Goal: Task Accomplishment & Management: Use online tool/utility

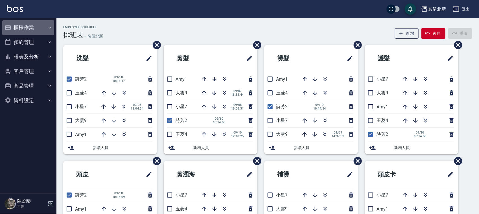
click at [32, 29] on button "櫃檯作業" at bounding box center [28, 27] width 52 height 15
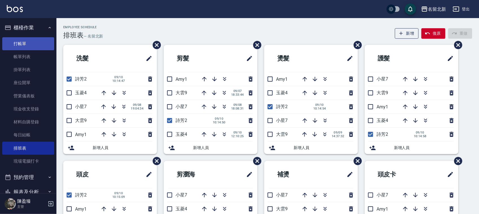
click at [40, 46] on link "打帳單" at bounding box center [28, 43] width 52 height 13
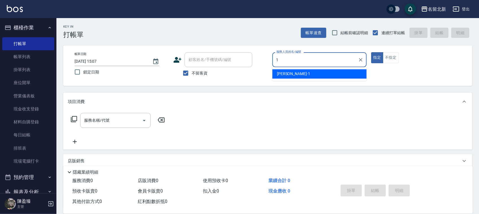
type input "[PERSON_NAME]-1"
type button "true"
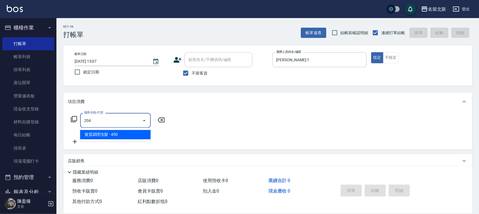
type input "髮質調理洗髮(204)"
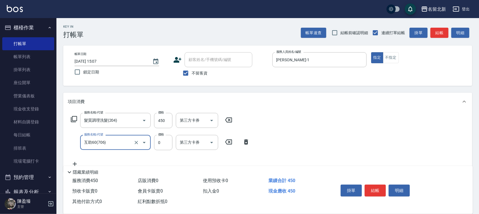
type input "互助60(706)"
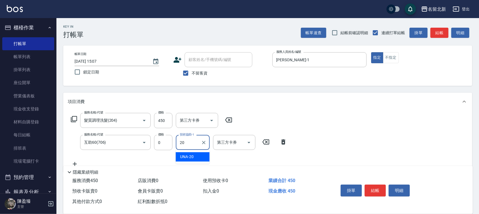
type input "UNA-20"
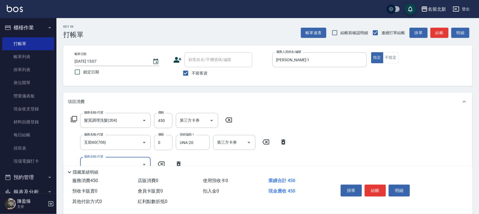
click at [378, 185] on button "結帳" at bounding box center [375, 191] width 21 height 12
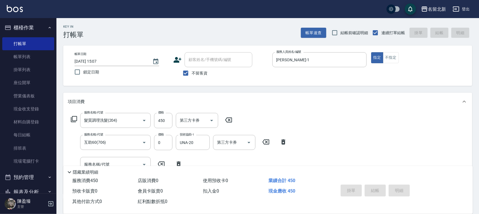
type input "[DATE] 15:08"
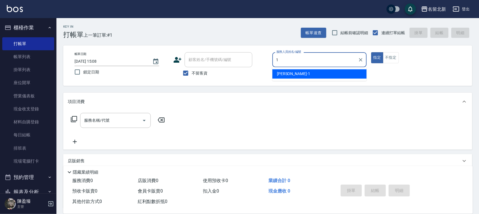
type input "[PERSON_NAME]-1"
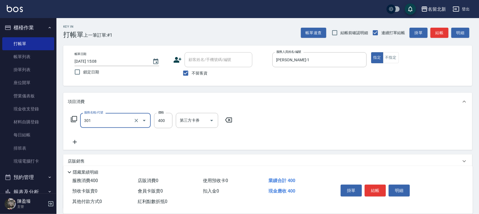
type input "造型剪髮(301)"
type input "380"
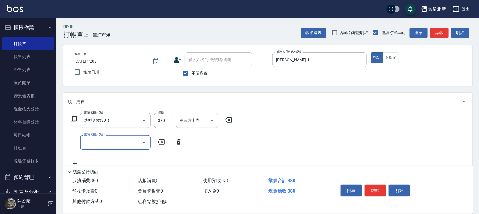
click at [377, 185] on button "結帳" at bounding box center [375, 191] width 21 height 12
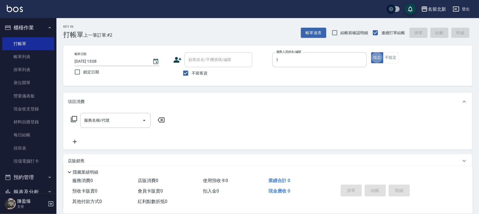
type input "[PERSON_NAME]-1"
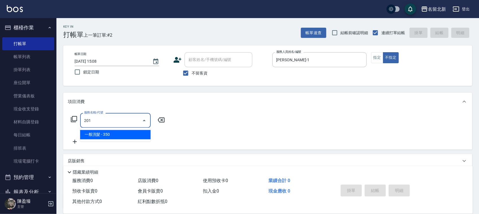
type input "一般洗髮(201)"
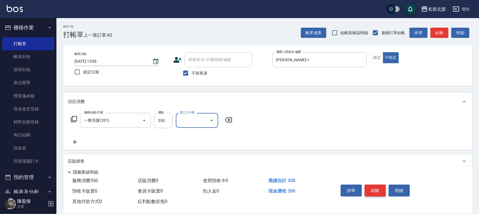
click at [367, 190] on button "結帳" at bounding box center [375, 191] width 21 height 12
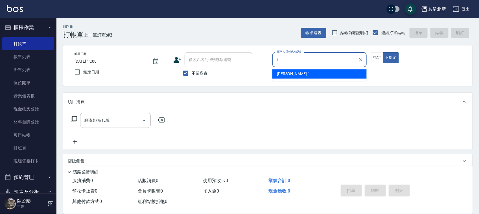
type input "[PERSON_NAME]-1"
type button "false"
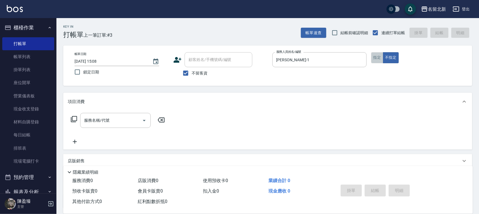
click at [380, 57] on button "指定" at bounding box center [377, 57] width 12 height 11
click at [115, 119] on input "服務名稱/代號" at bounding box center [111, 120] width 57 height 10
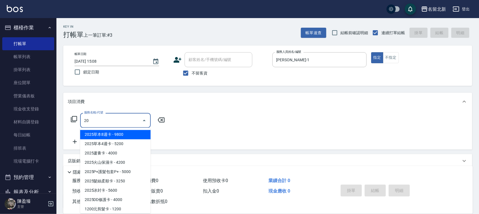
type input "2"
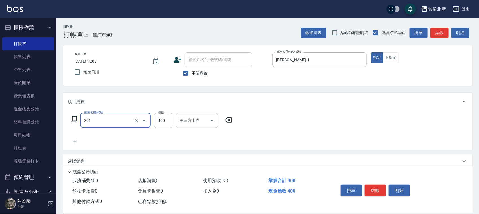
type input "3"
type input "造型剪髮(301)"
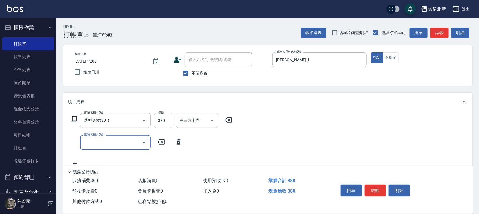
click at [168, 118] on input "380" at bounding box center [163, 120] width 18 height 15
type input "350"
click at [380, 188] on button "結帳" at bounding box center [375, 191] width 21 height 12
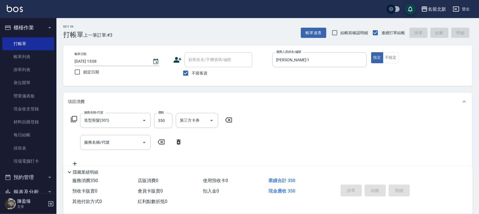
type input "[DATE] 15:09"
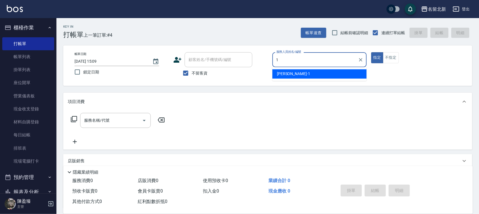
type input "[PERSON_NAME]-1"
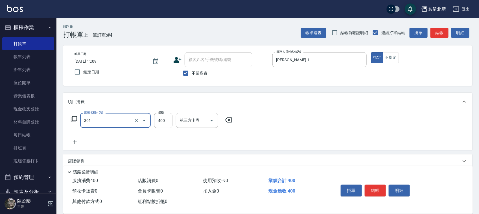
type input "造型剪髮(301)"
type input "280"
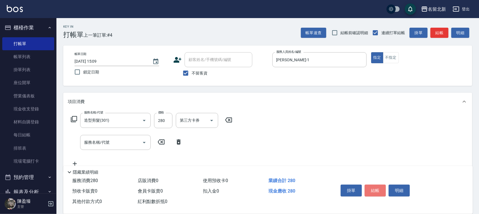
click at [374, 186] on button "結帳" at bounding box center [375, 191] width 21 height 12
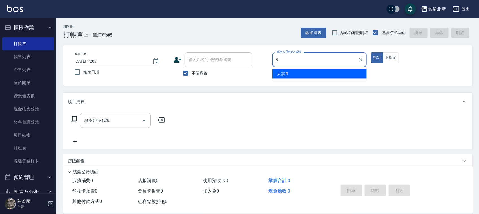
type input "大雲-9"
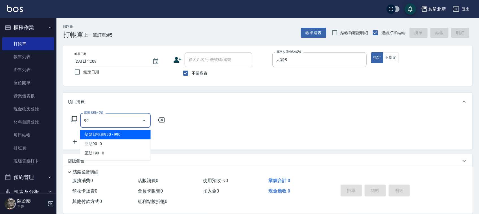
type input "9"
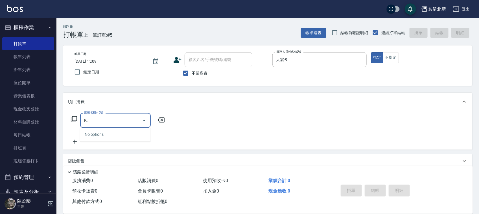
type input "E"
type input "e"
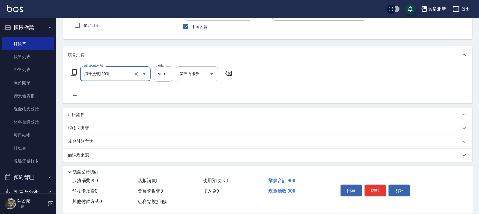
scroll to position [48, 0]
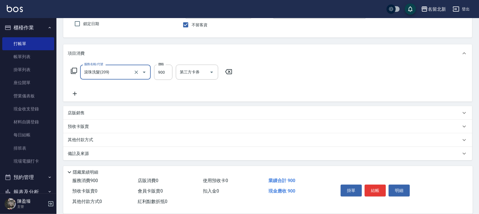
type input "滾珠洗髮(209)"
click at [78, 142] on p "其他付款方式" at bounding box center [82, 140] width 28 height 6
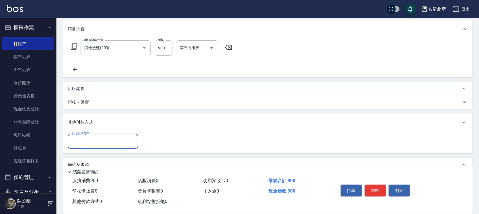
scroll to position [84, 0]
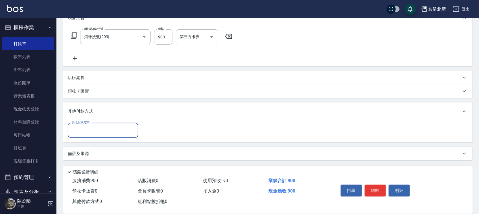
drag, startPoint x: 86, startPoint y: 129, endPoint x: 77, endPoint y: 125, distance: 9.5
click at [86, 130] on input "其他付款方式" at bounding box center [102, 130] width 65 height 10
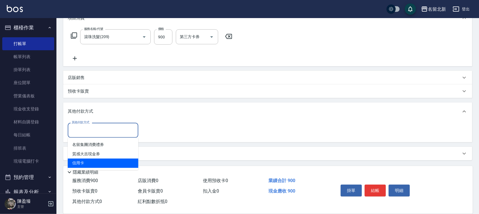
click at [97, 161] on span "信用卡" at bounding box center [103, 163] width 71 height 9
type input "信用卡"
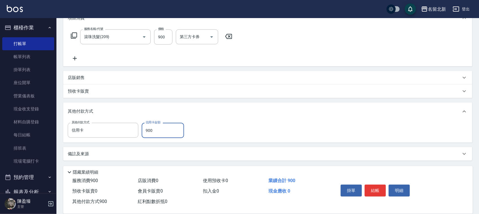
type input "900"
click at [375, 188] on button "結帳" at bounding box center [375, 191] width 21 height 12
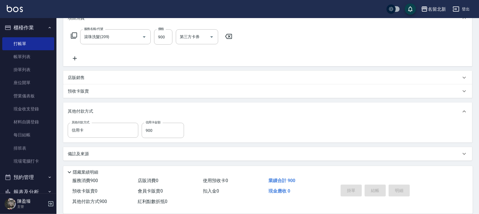
type input "[DATE] 15:10"
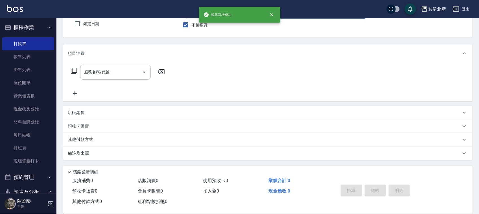
scroll to position [0, 0]
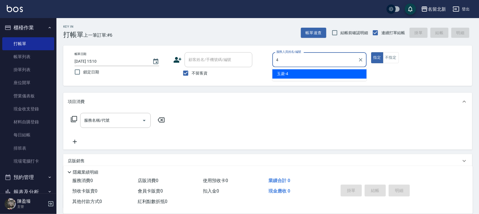
type input "玉菱-4"
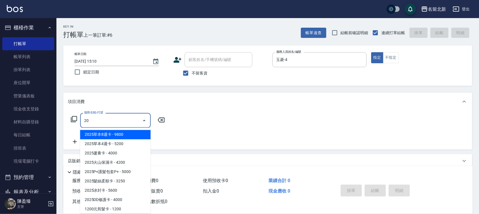
type input "2"
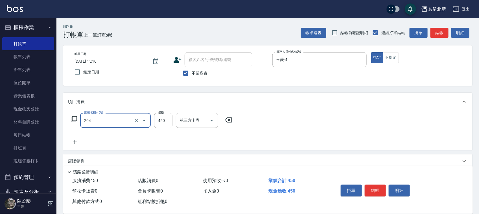
type input "髮質調理洗髮(204)"
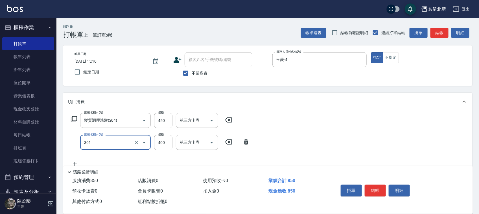
type input "造型剪髮(301)"
type input "380"
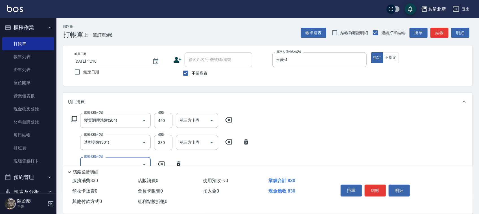
drag, startPoint x: 374, startPoint y: 185, endPoint x: 381, endPoint y: 191, distance: 9.6
click at [376, 188] on button "結帳" at bounding box center [375, 191] width 21 height 12
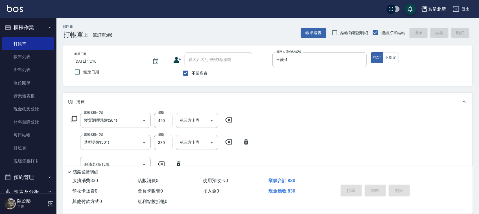
type input "[DATE] 15:11"
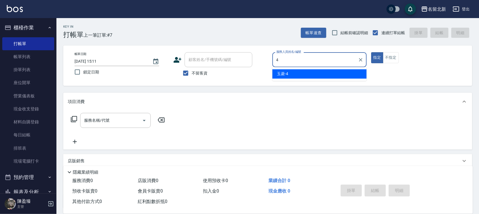
type input "玉菱-4"
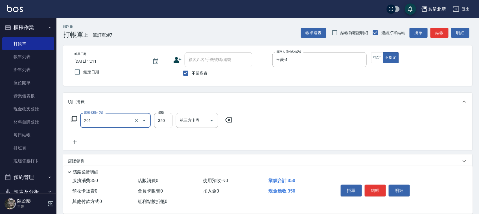
type input "一般洗髮(201)"
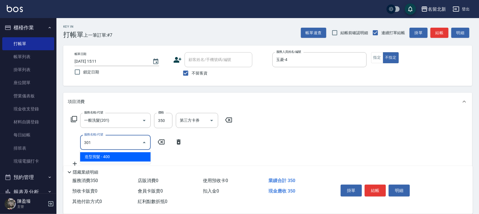
type input "造型剪髮(301)"
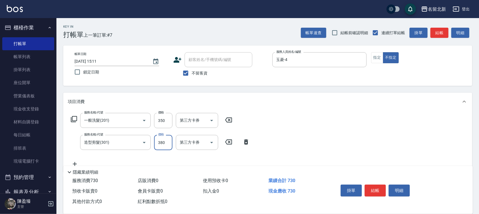
type input "380"
type input "互助50(705)"
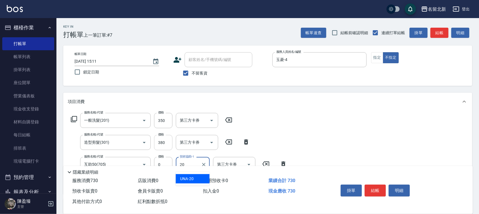
type input "UNA-20"
click at [371, 186] on button "結帳" at bounding box center [375, 191] width 21 height 12
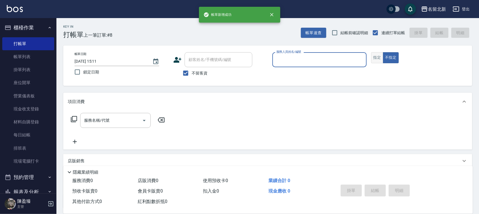
click at [376, 60] on button "指定" at bounding box center [377, 57] width 12 height 11
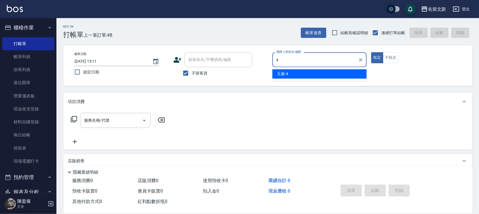
type input "玉菱-4"
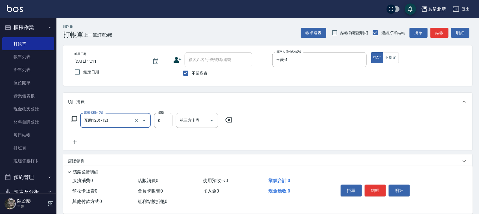
type input "互助120(712)"
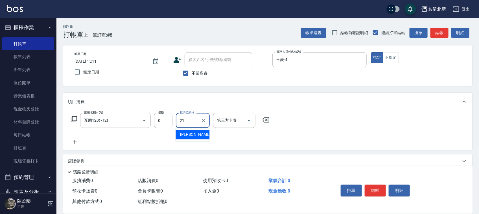
type input "[PERSON_NAME]-21"
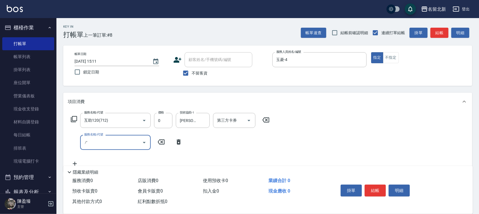
type input "使"
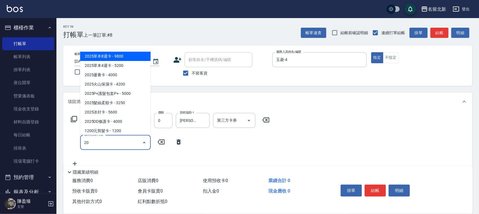
type input "2"
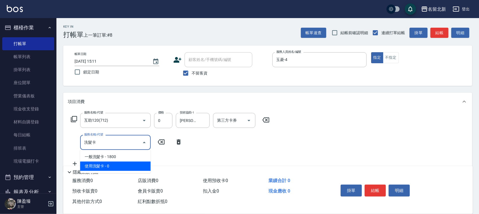
type input "洗髮卡卡"
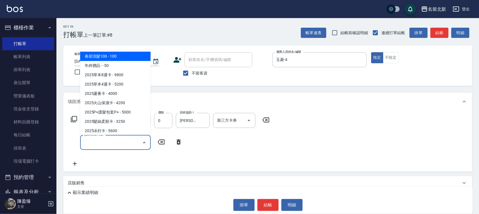
click at [122, 141] on input "服務名稱/代號" at bounding box center [111, 142] width 57 height 10
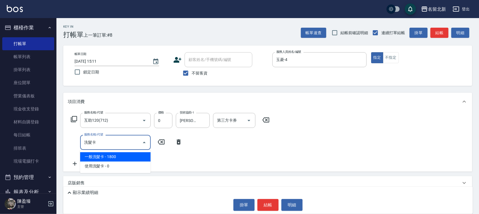
click at [140, 151] on body "名留北新 登出 櫃檯作業 打帳單 帳單列表 掛單列表 座位開單 營業儀表板 現金收支登錄 材料自購登錄 每日結帳 排班表 現場電腦打卡 預約管理 預約管理 單…" at bounding box center [239, 130] width 479 height 261
click at [113, 144] on input "洗髮卡卡" at bounding box center [111, 142] width 57 height 10
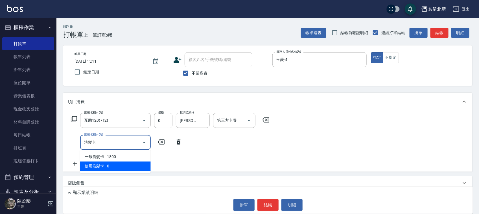
click at [120, 167] on span "使用洗髮卡 - 0" at bounding box center [115, 165] width 71 height 9
type input "使用洗髮卡(203)"
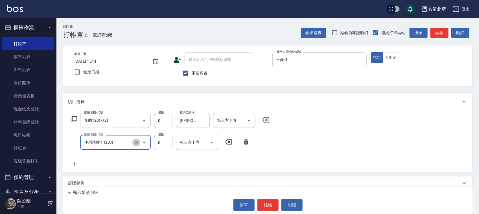
click at [135, 141] on icon "Clear" at bounding box center [136, 142] width 3 height 3
type input "使用洗髮卡(203)"
click at [250, 143] on icon at bounding box center [246, 142] width 14 height 7
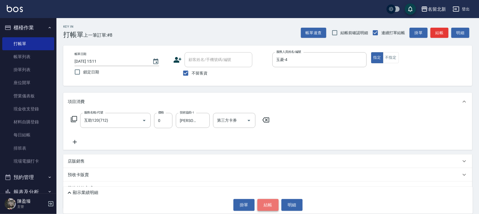
click at [269, 203] on button "結帳" at bounding box center [267, 205] width 21 height 12
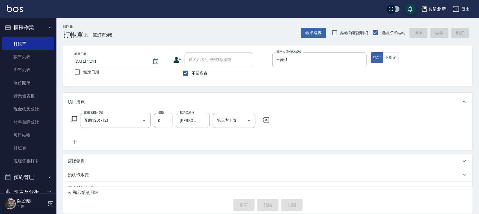
type input "[DATE] 15:12"
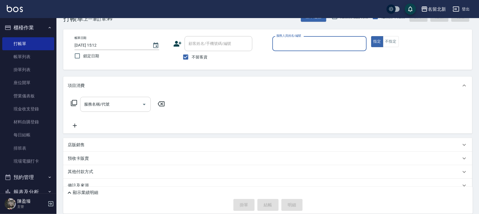
scroll to position [25, 0]
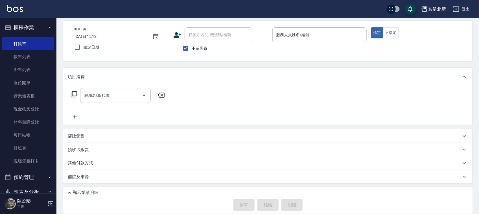
click at [71, 191] on icon at bounding box center [69, 192] width 7 height 7
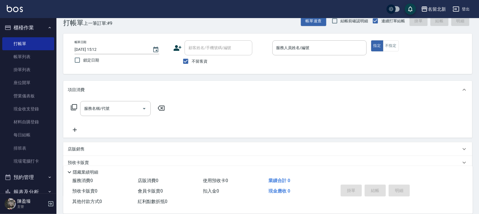
scroll to position [0, 0]
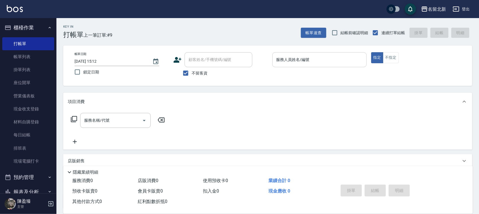
click at [317, 62] on input "服務人員姓名/編號" at bounding box center [319, 60] width 89 height 10
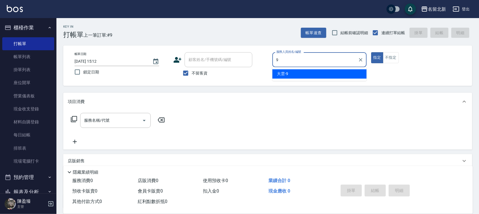
type input "大雲-9"
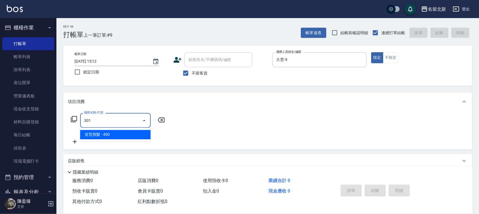
type input "造型剪髮(301)"
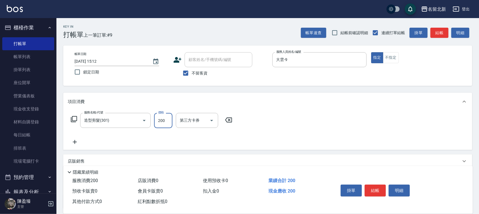
type input "200"
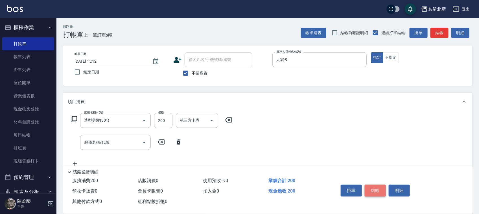
click at [383, 192] on button "結帳" at bounding box center [375, 191] width 21 height 12
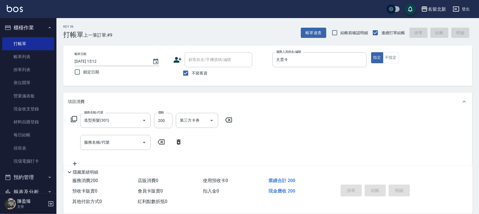
type input "[DATE] 15:13"
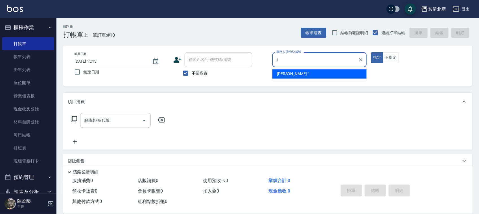
type input "[PERSON_NAME]-1"
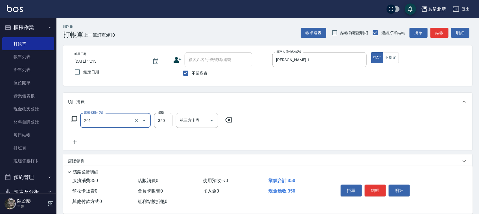
type input "一般洗髮(201)"
type input "300"
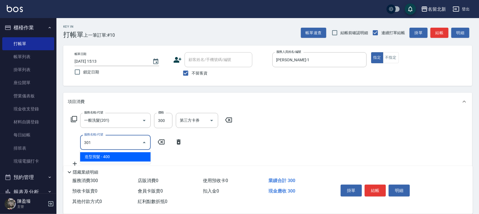
type input "造型剪髮(301)"
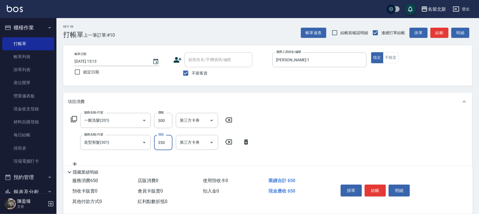
type input "350"
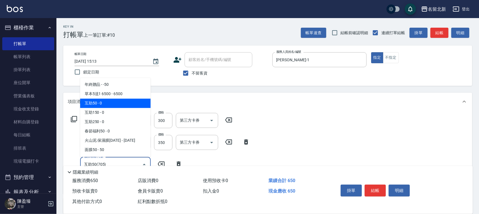
type input "互助50(705)"
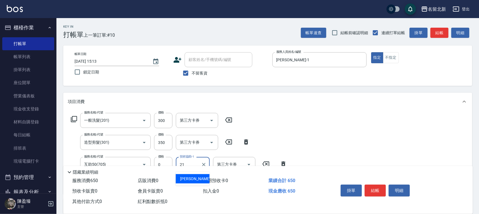
type input "[PERSON_NAME]-21"
click at [377, 192] on button "結帳" at bounding box center [375, 191] width 21 height 12
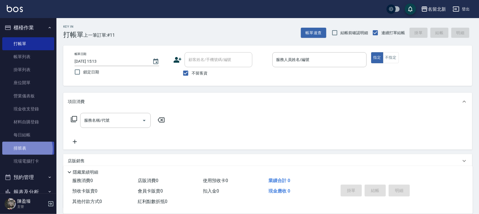
click at [26, 148] on link "排班表" at bounding box center [28, 148] width 52 height 13
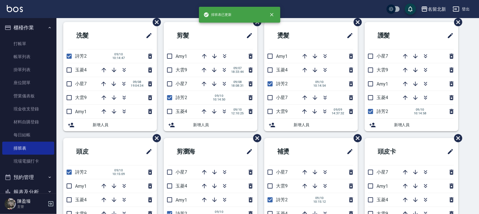
scroll to position [35, 0]
